Goal: Information Seeking & Learning: Learn about a topic

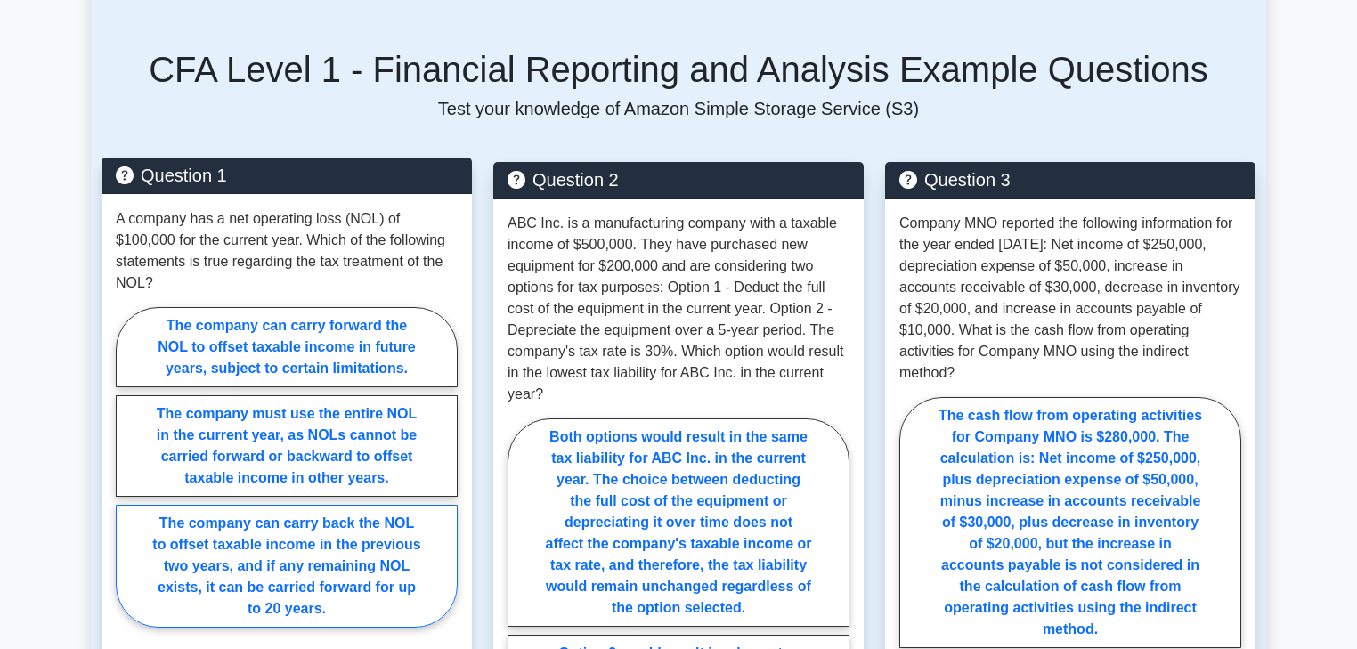
scroll to position [1354, 0]
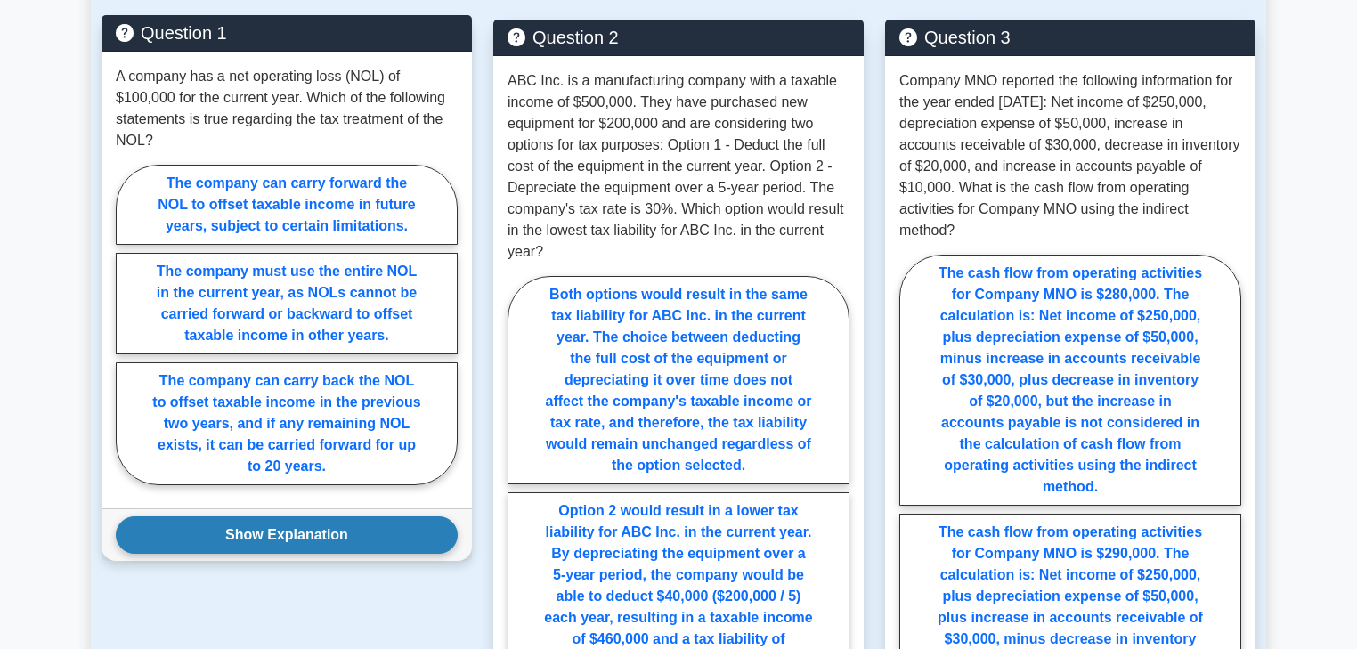
click at [331, 520] on button "Show Explanation" at bounding box center [287, 535] width 342 height 37
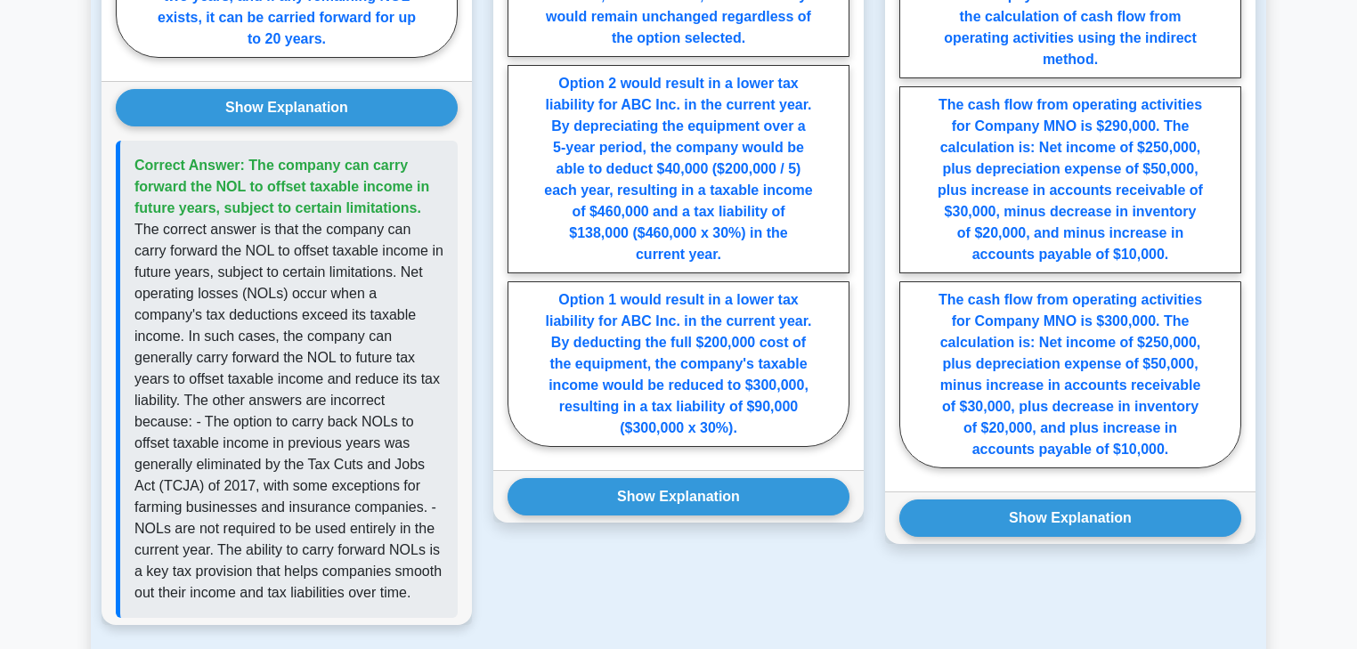
scroll to position [1852, 0]
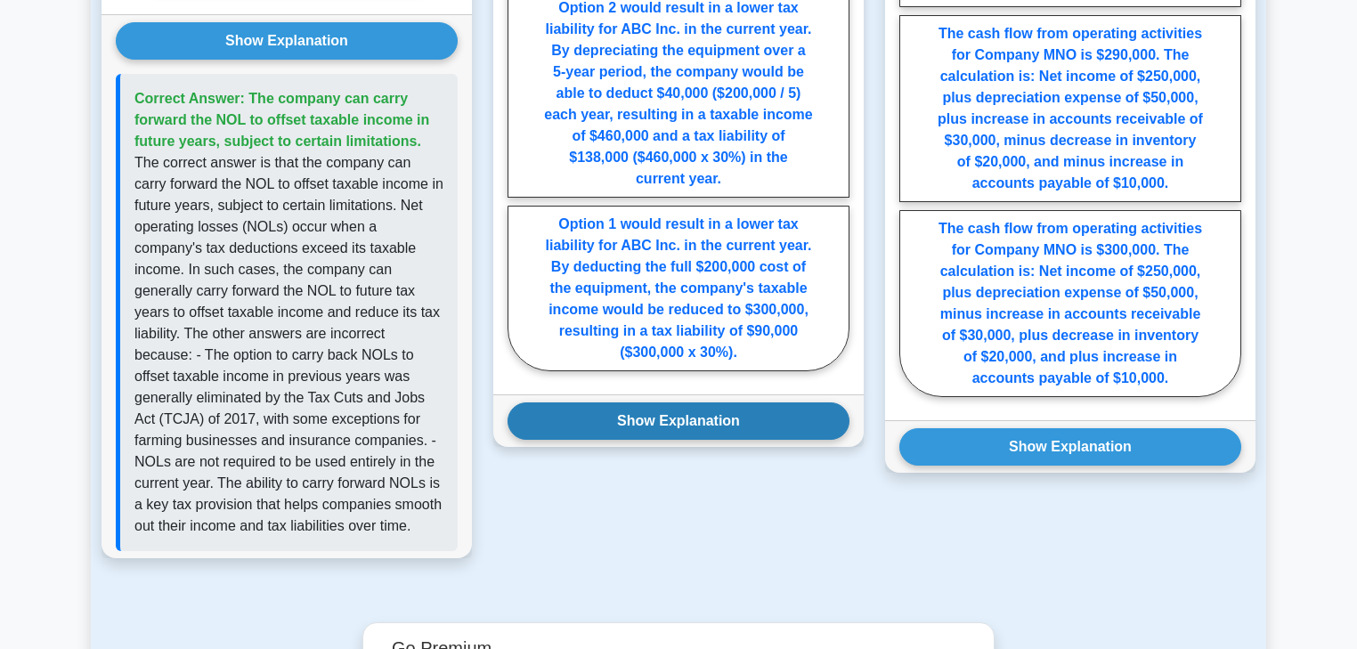
click at [691, 403] on button "Show Explanation" at bounding box center [679, 421] width 342 height 37
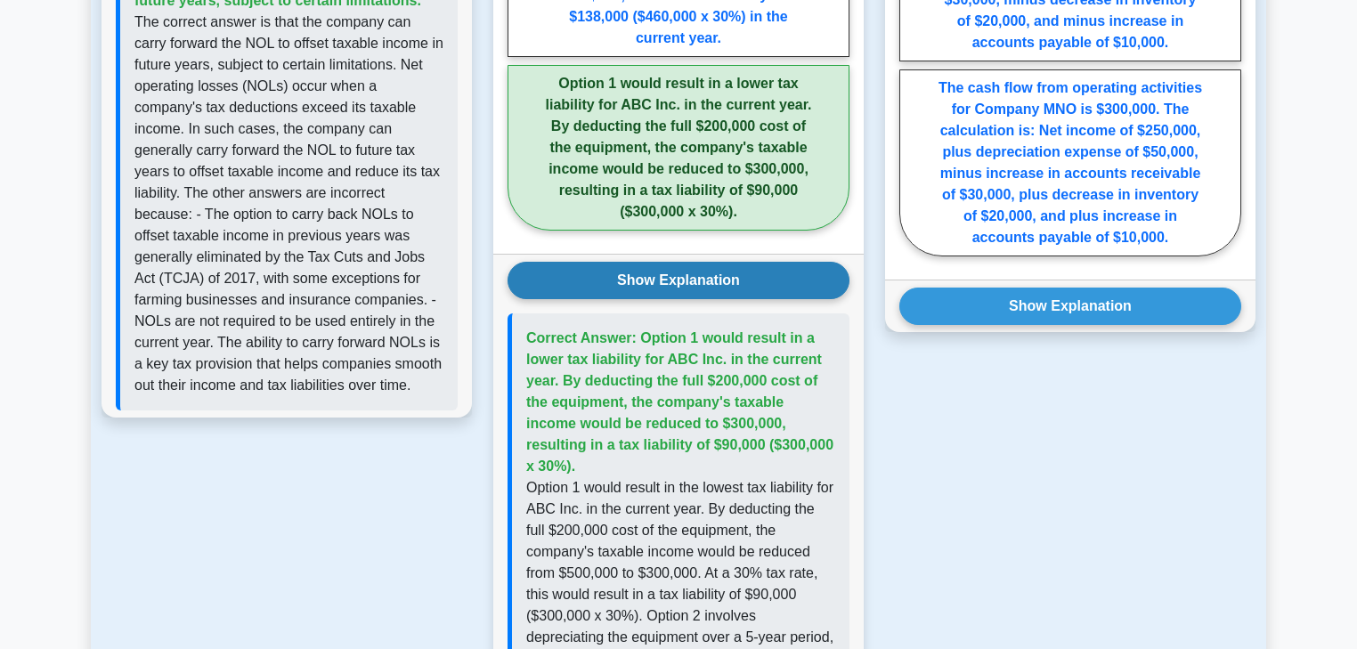
scroll to position [1995, 0]
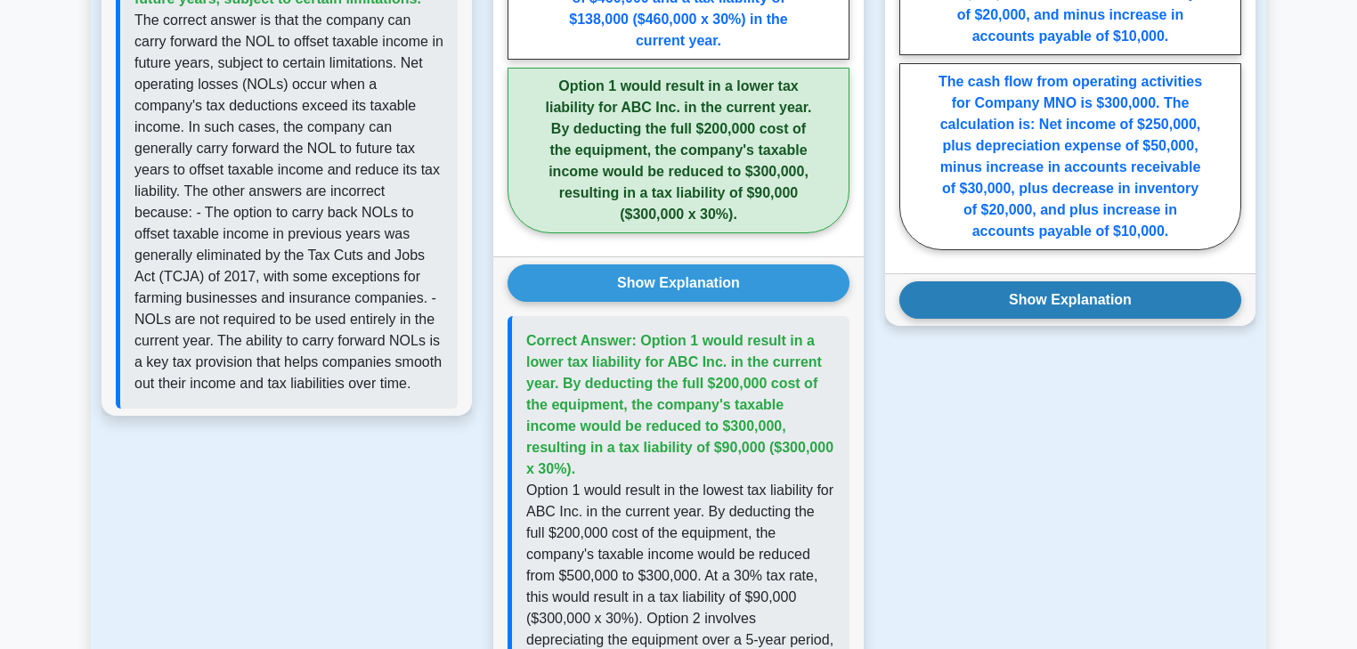
click at [1030, 281] on button "Show Explanation" at bounding box center [1070, 299] width 342 height 37
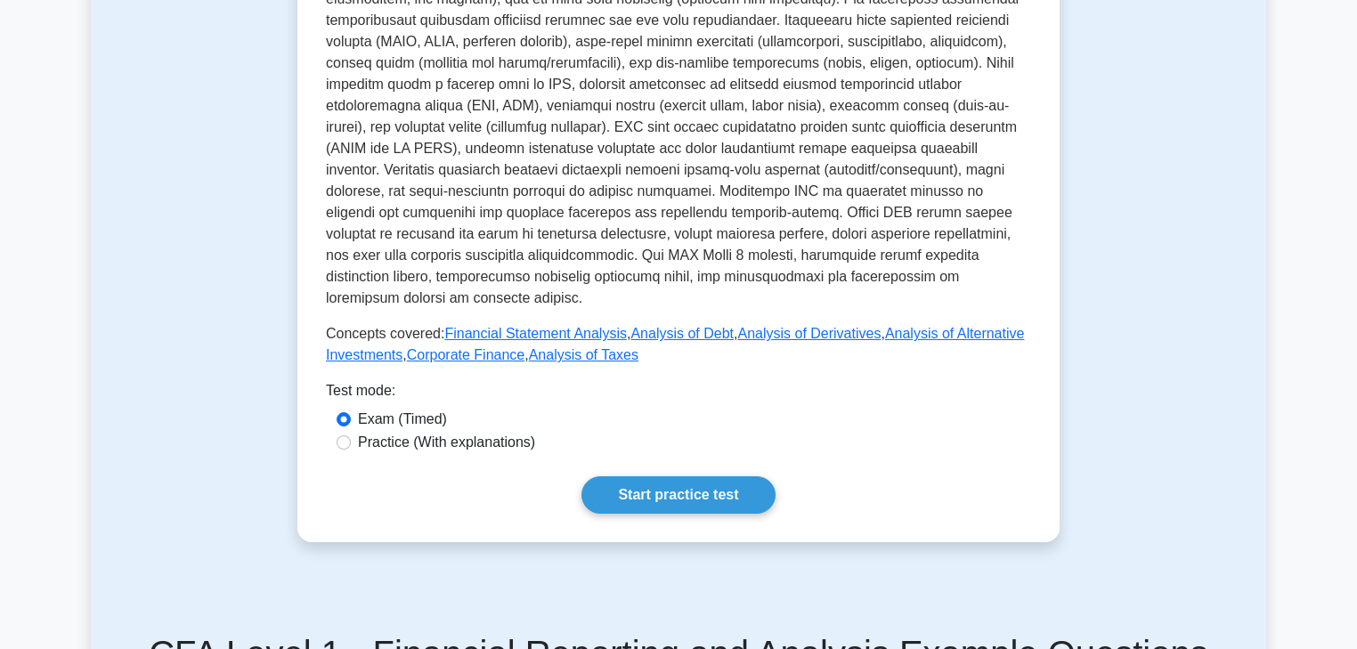
scroll to position [712, 0]
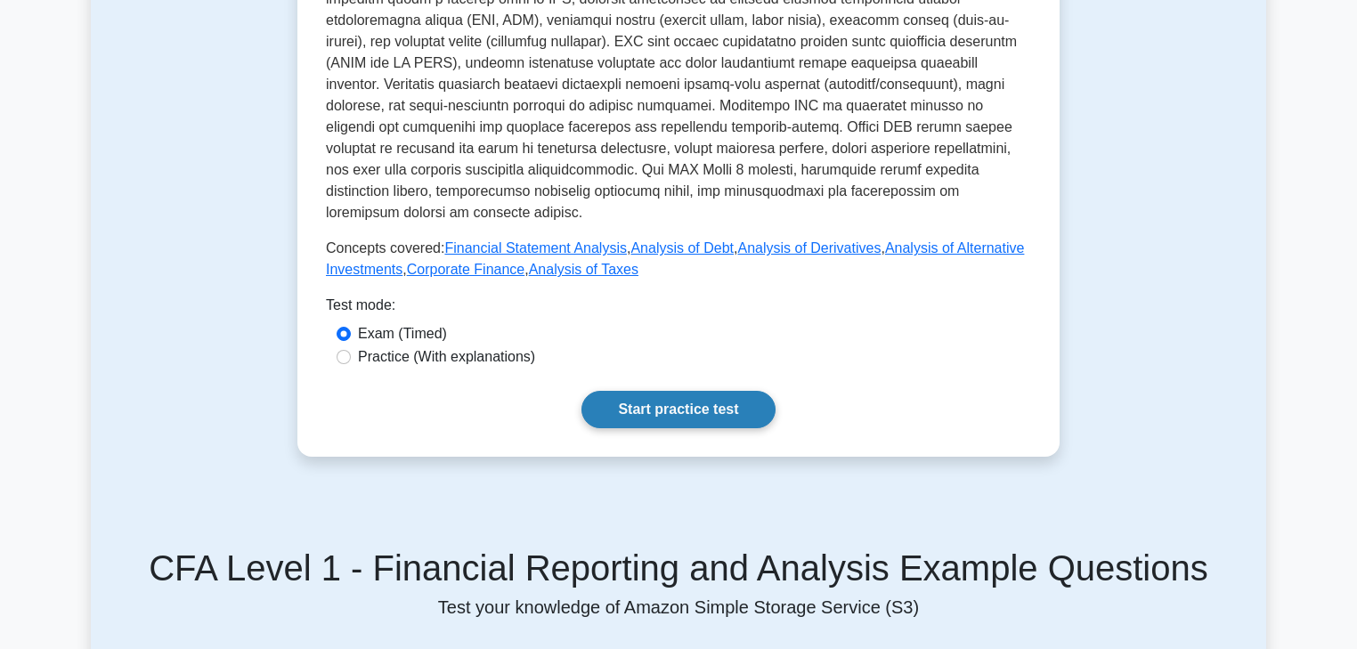
click at [723, 395] on link "Start practice test" at bounding box center [678, 409] width 193 height 37
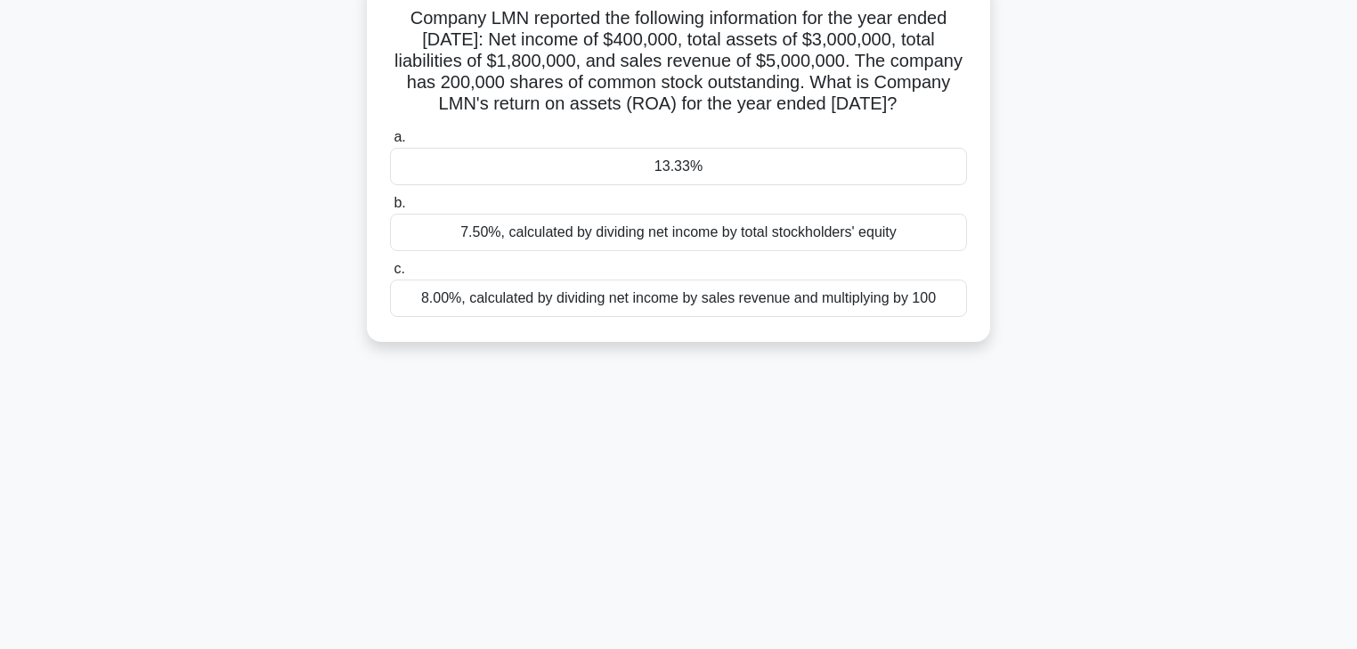
scroll to position [71, 0]
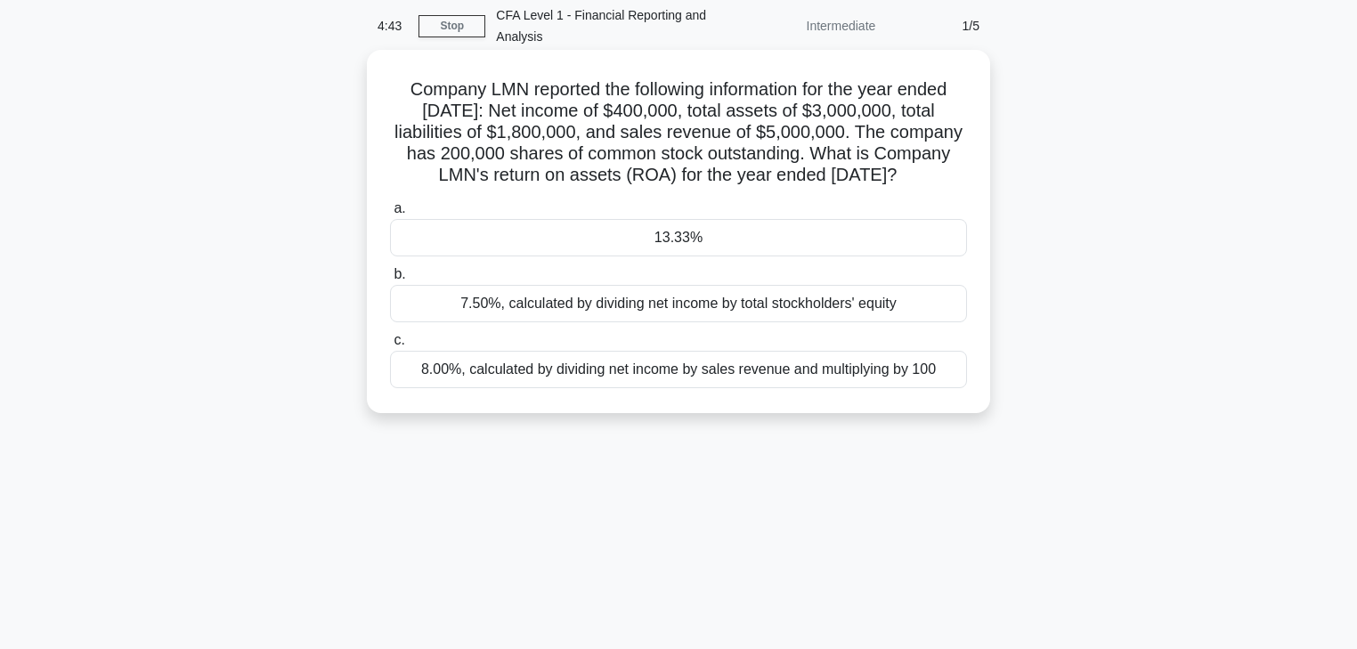
click at [677, 388] on div "8.00%, calculated by dividing net income by sales revenue and multiplying by 100" at bounding box center [678, 369] width 577 height 37
click at [390, 346] on input "c. 8.00%, calculated by dividing net income by sales revenue and multiplying by…" at bounding box center [390, 341] width 0 height 12
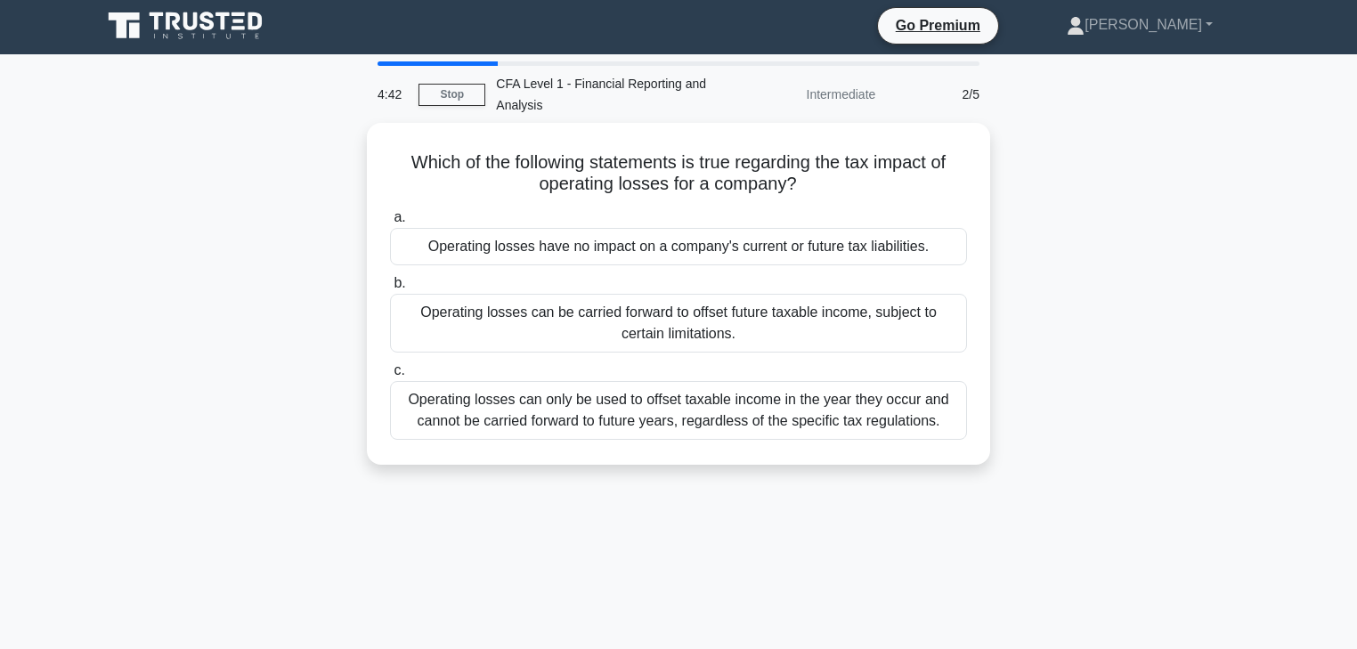
scroll to position [0, 0]
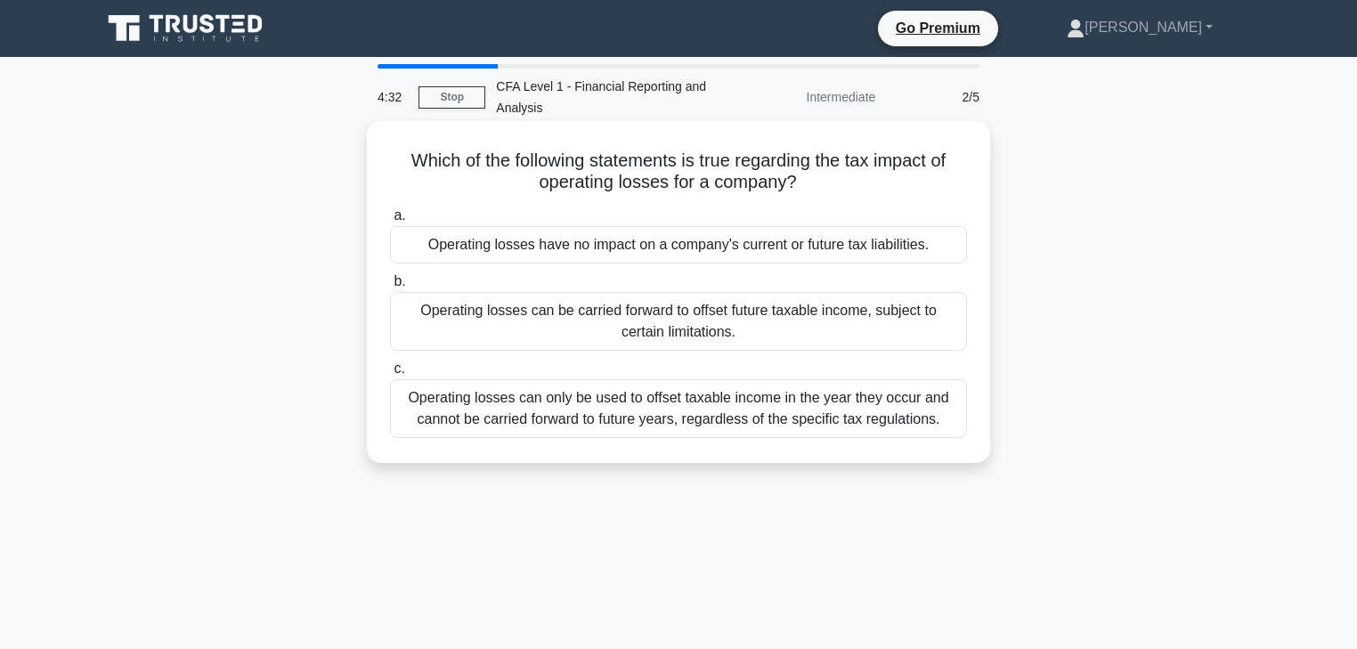
click at [703, 413] on div "Operating losses can only be used to offset taxable income in the year they occ…" at bounding box center [678, 408] width 577 height 59
click at [390, 375] on input "c. Operating losses can only be used to offset taxable income in the year they …" at bounding box center [390, 369] width 0 height 12
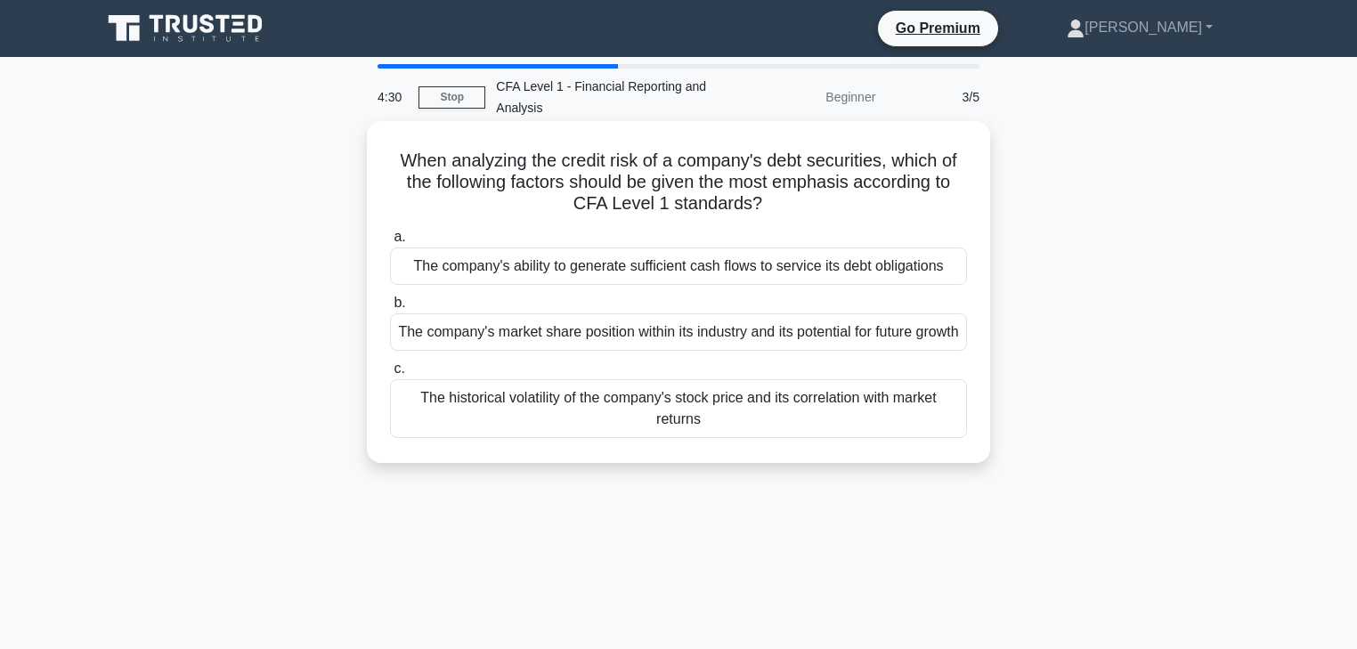
click at [703, 412] on div "The historical volatility of the company's stock price and its correlation with…" at bounding box center [678, 408] width 577 height 59
click at [390, 375] on input "c. The historical volatility of the company's stock price and its correlation w…" at bounding box center [390, 369] width 0 height 12
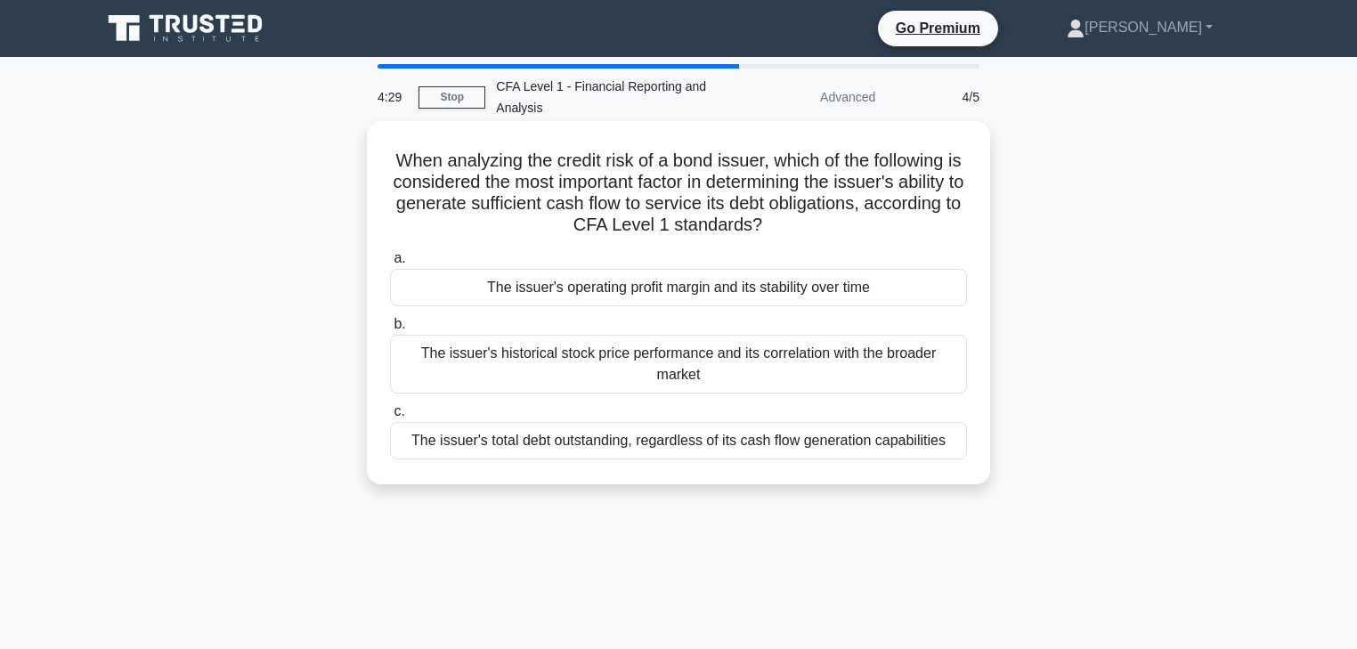
click at [703, 421] on label "c. The issuer's total debt outstanding, regardless of its cash flow generation …" at bounding box center [678, 430] width 577 height 59
click at [390, 418] on input "c. The issuer's total debt outstanding, regardless of its cash flow generation …" at bounding box center [390, 412] width 0 height 12
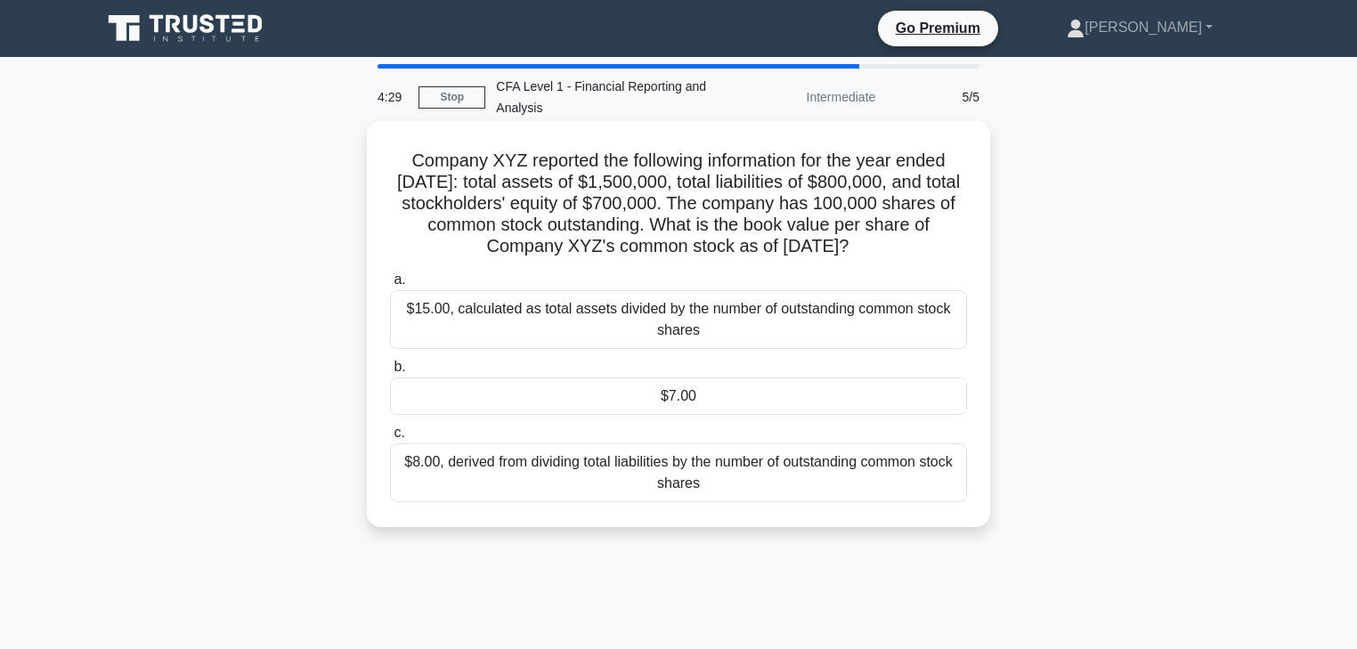
click at [703, 415] on div "$7.00" at bounding box center [678, 396] width 577 height 37
click at [390, 373] on input "b. $7.00" at bounding box center [390, 368] width 0 height 12
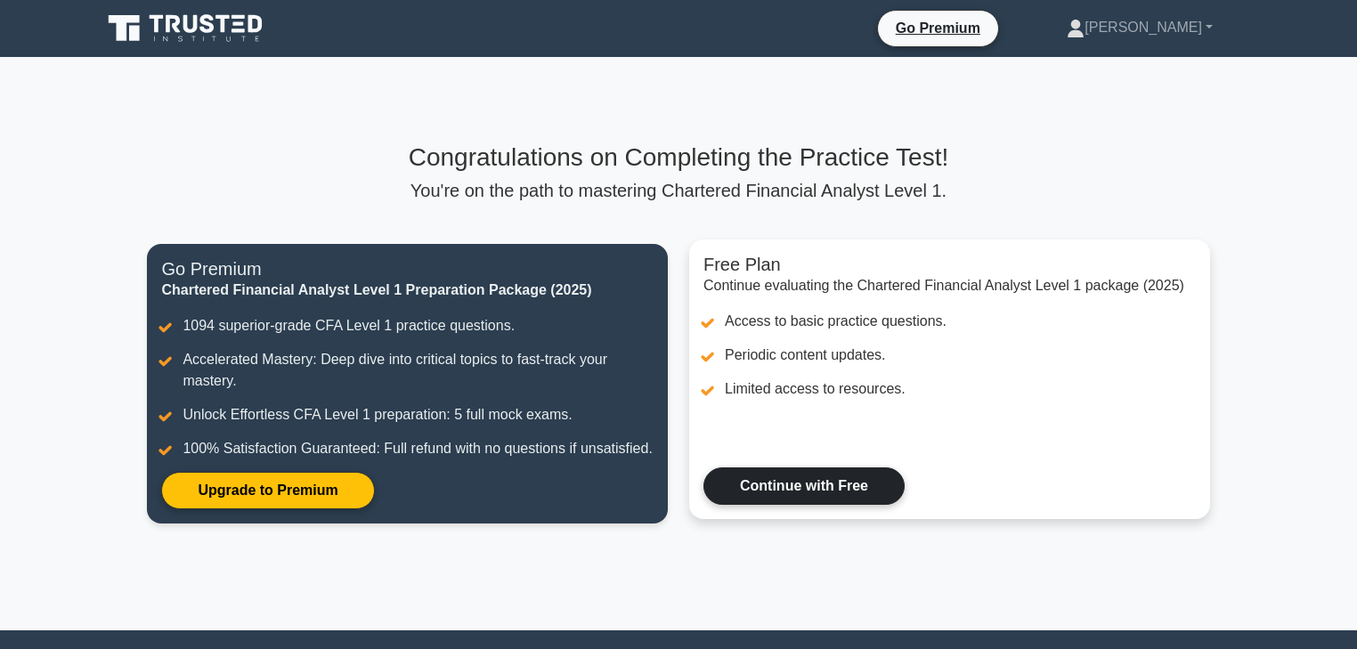
click at [853, 487] on link "Continue with Free" at bounding box center [804, 486] width 201 height 37
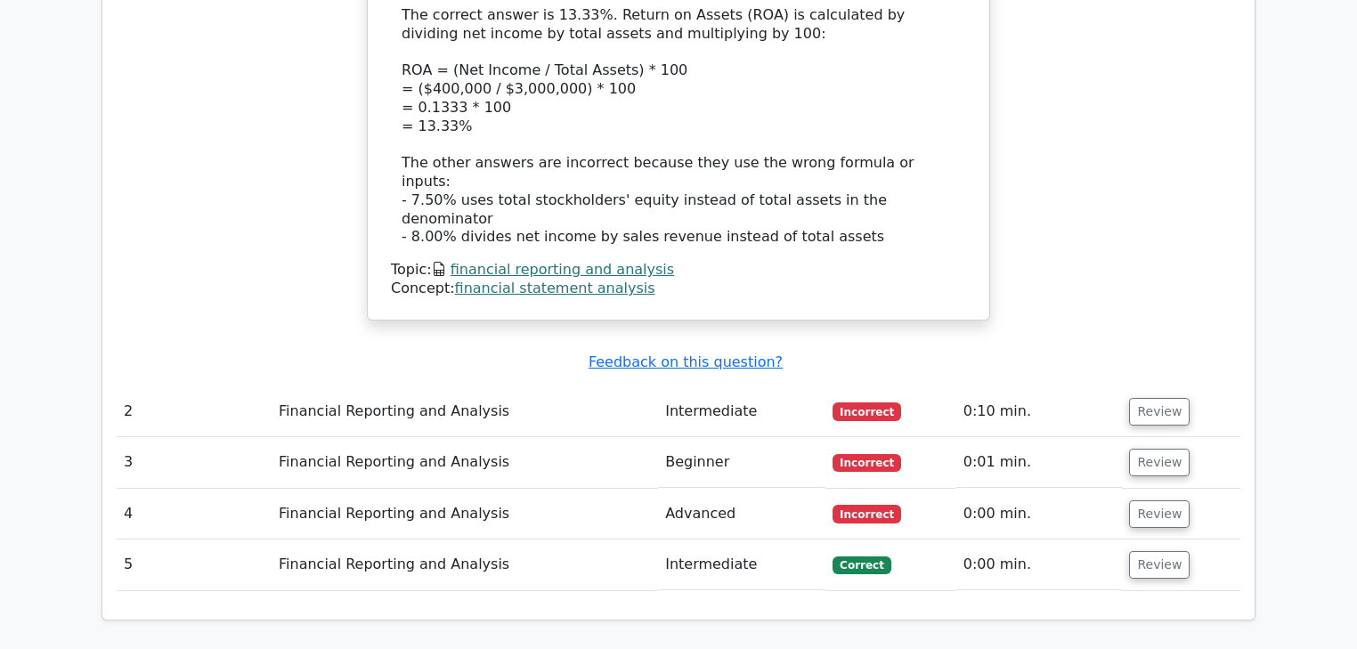
scroll to position [1838, 0]
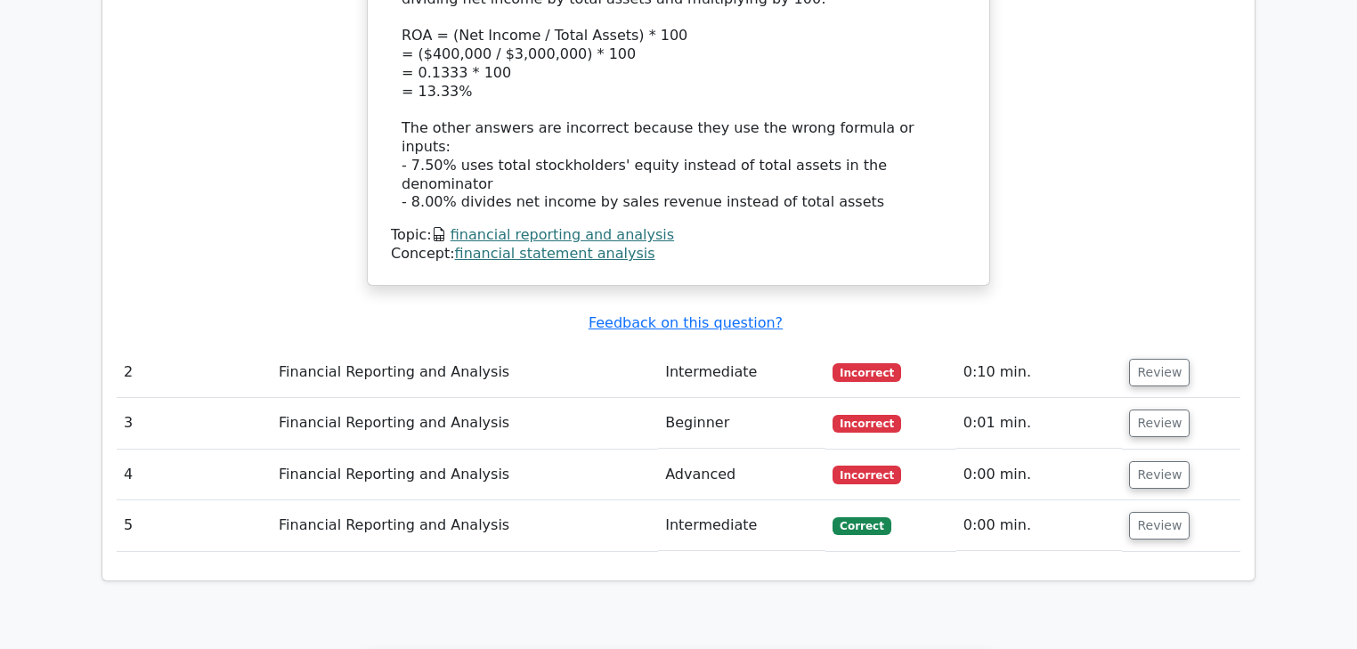
click at [866, 517] on span "Correct" at bounding box center [862, 526] width 58 height 18
click at [1150, 512] on button "Review" at bounding box center [1159, 526] width 61 height 28
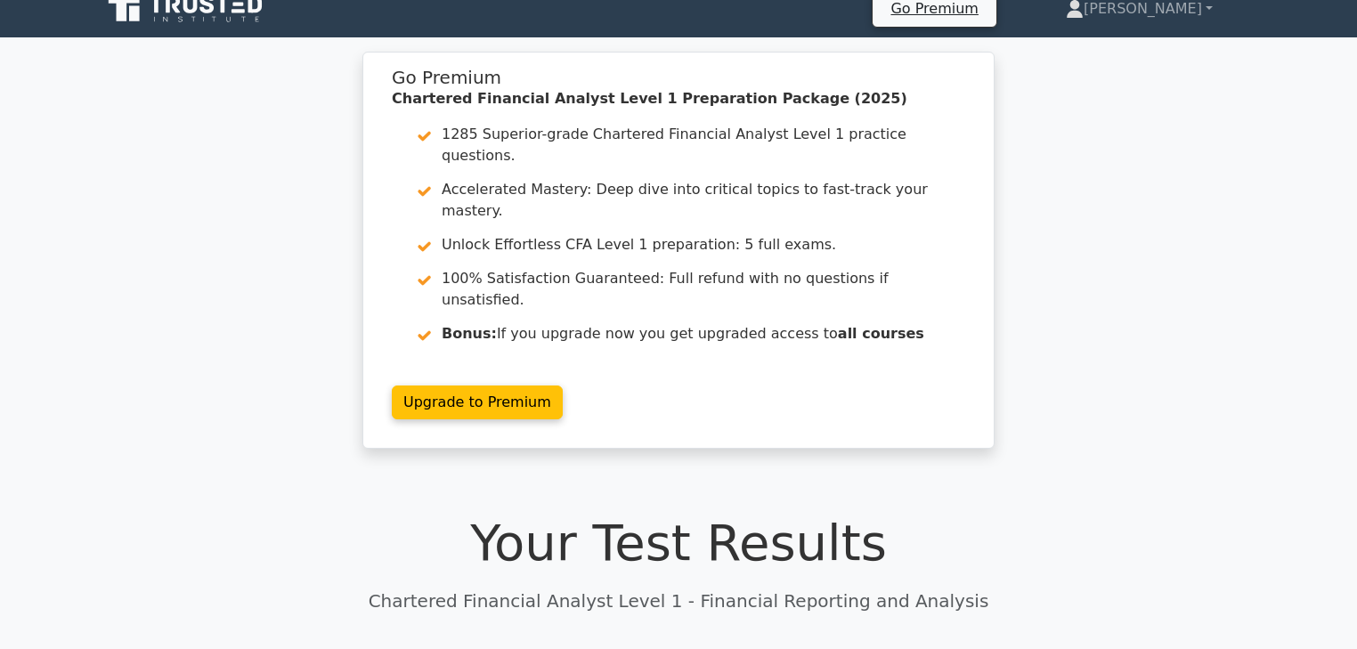
scroll to position [0, 0]
